Goal: Transaction & Acquisition: Purchase product/service

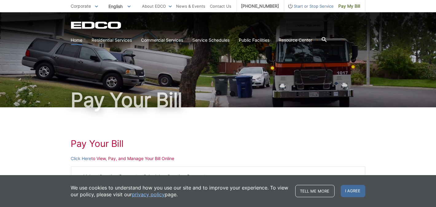
click at [74, 41] on link "Home" at bounding box center [77, 40] width 12 height 7
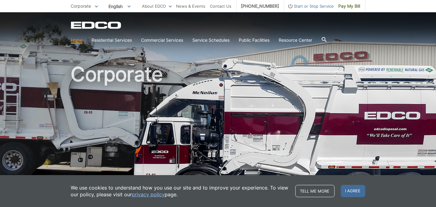
scroll to position [237, 0]
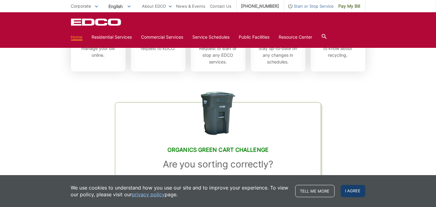
click at [349, 187] on span "I agree" at bounding box center [352, 191] width 25 height 12
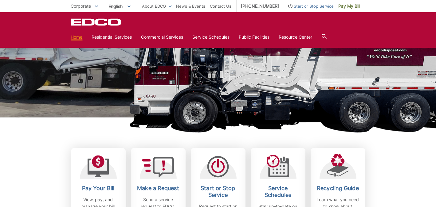
scroll to position [0, 0]
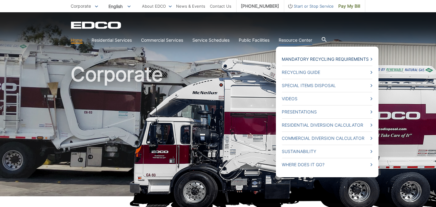
click at [371, 60] on link "Mandatory Recycling Requirements" at bounding box center [327, 59] width 90 height 7
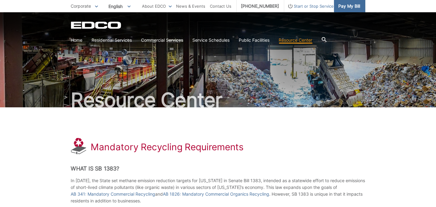
click at [345, 9] on span "Pay My Bill" at bounding box center [349, 6] width 22 height 7
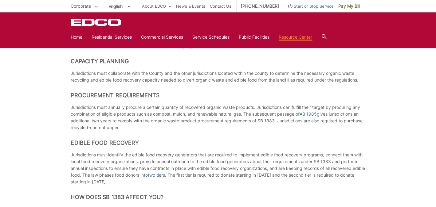
scroll to position [441, 0]
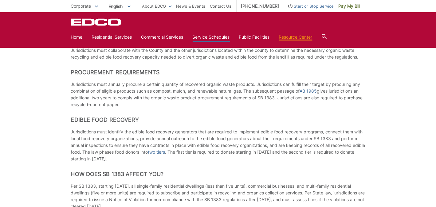
drag, startPoint x: 202, startPoint y: 40, endPoint x: 205, endPoint y: 38, distance: 3.6
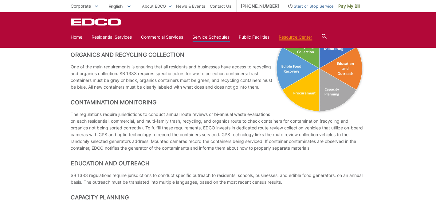
scroll to position [203, 0]
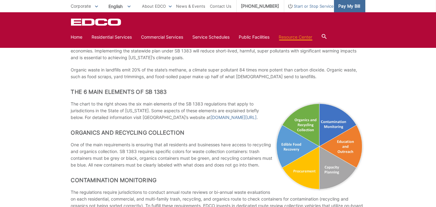
click at [346, 7] on span "Pay My Bill" at bounding box center [349, 6] width 22 height 7
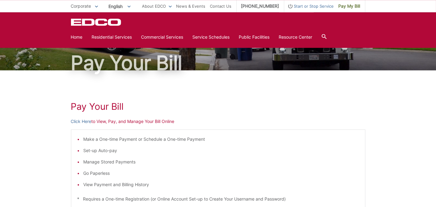
scroll to position [30, 0]
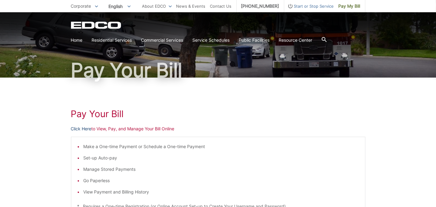
click at [81, 128] on link "Click Here" at bounding box center [81, 129] width 21 height 7
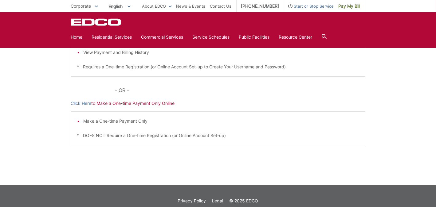
scroll to position [0, 0]
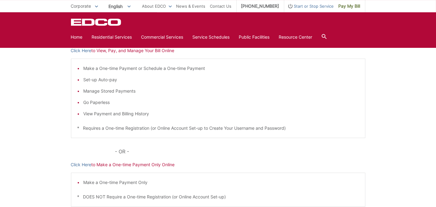
scroll to position [9, 0]
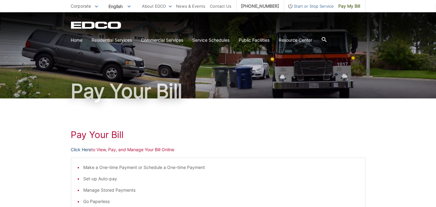
click at [79, 150] on link "Click Here" at bounding box center [81, 149] width 21 height 7
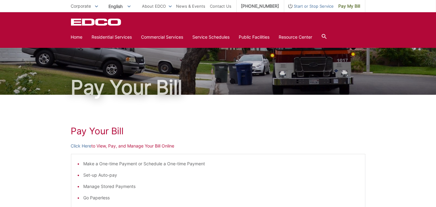
scroll to position [0, 0]
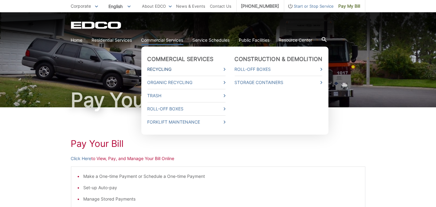
click at [222, 70] on link "Recycling" at bounding box center [186, 69] width 78 height 7
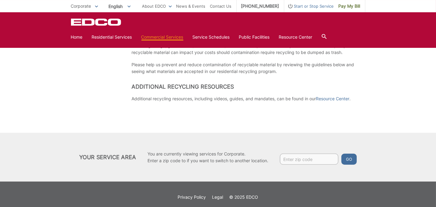
scroll to position [758, 0]
